Goal: Information Seeking & Learning: Learn about a topic

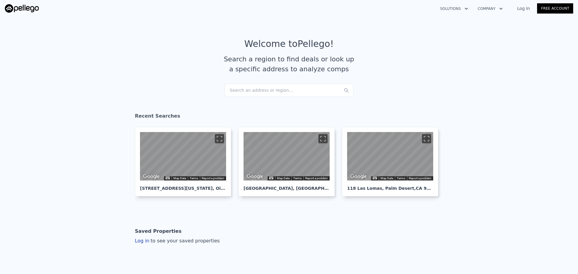
click at [262, 88] on div "Search an address or region..." at bounding box center [289, 90] width 129 height 13
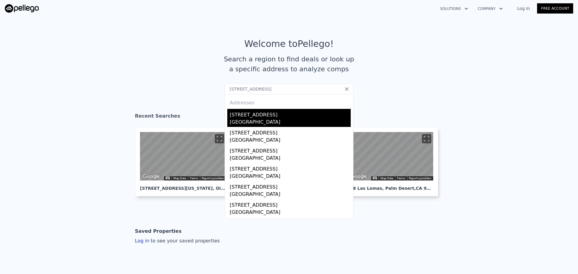
type input "[STREET_ADDRESS]"
click at [277, 111] on div "[STREET_ADDRESS]" at bounding box center [290, 114] width 121 height 10
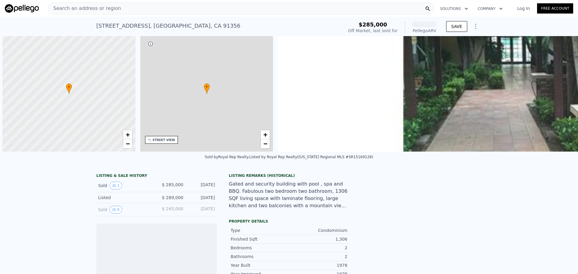
scroll to position [0, 2]
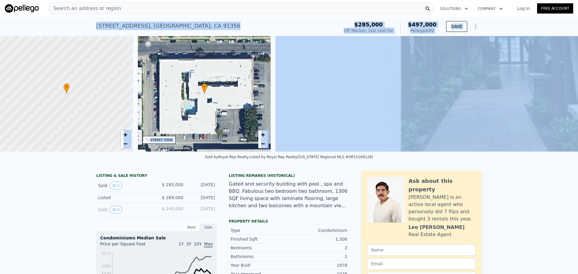
drag, startPoint x: 91, startPoint y: 24, endPoint x: 292, endPoint y: 36, distance: 201.8
click at [120, 29] on div "[STREET_ADDRESS]" at bounding box center [168, 26] width 144 height 8
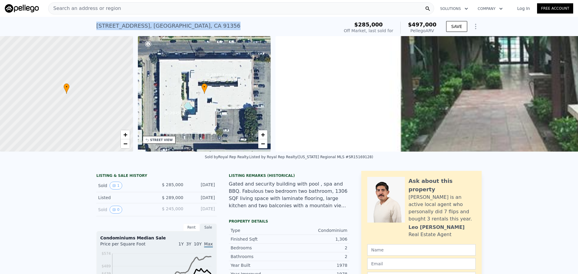
drag, startPoint x: 174, startPoint y: 26, endPoint x: 247, endPoint y: 26, distance: 72.9
click at [247, 26] on div "[STREET_ADDRESS] Sold [DATE] for $285k (~ARV $497k ) $285,000 Off Market, last …" at bounding box center [289, 26] width 578 height 19
copy div "[STREET_ADDRESS]"
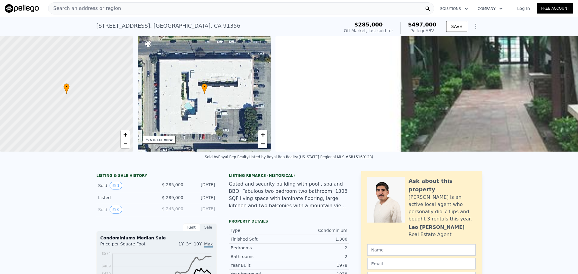
click at [158, 9] on div "Search an address or region" at bounding box center [241, 8] width 386 height 12
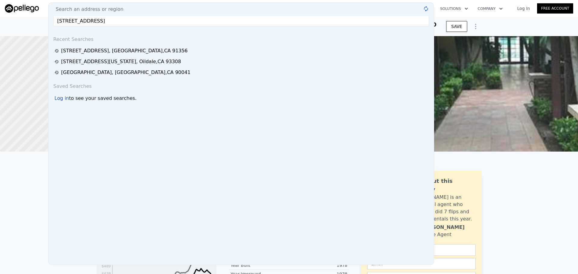
click at [114, 19] on input "[STREET_ADDRESS]" at bounding box center [241, 20] width 376 height 11
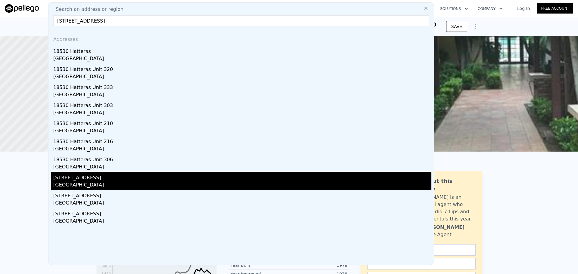
type input "[STREET_ADDRESS]"
click at [128, 182] on div "[GEOGRAPHIC_DATA]" at bounding box center [242, 186] width 378 height 8
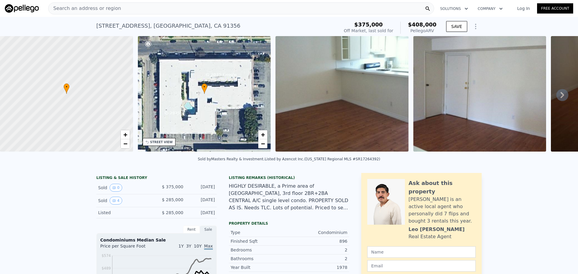
click at [178, 10] on div "Search an address or region" at bounding box center [241, 8] width 386 height 12
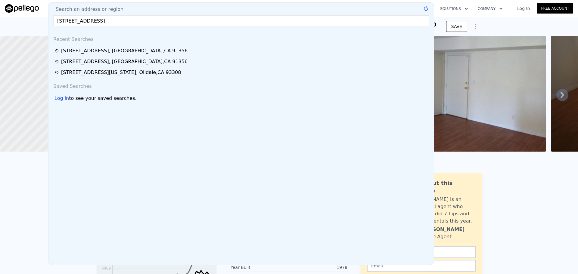
type input "[STREET_ADDRESS]"
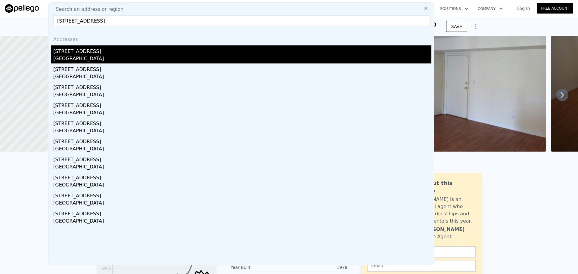
click at [108, 48] on div "[STREET_ADDRESS]" at bounding box center [242, 50] width 378 height 10
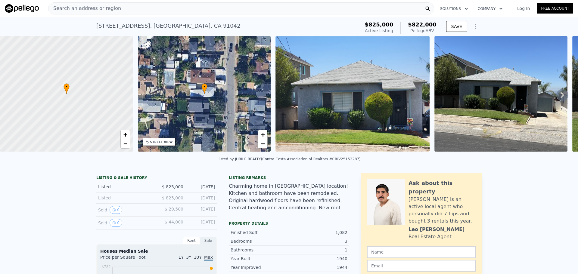
click at [157, 139] on div "STREET VIEW" at bounding box center [159, 142] width 33 height 8
